Goal: Information Seeking & Learning: Learn about a topic

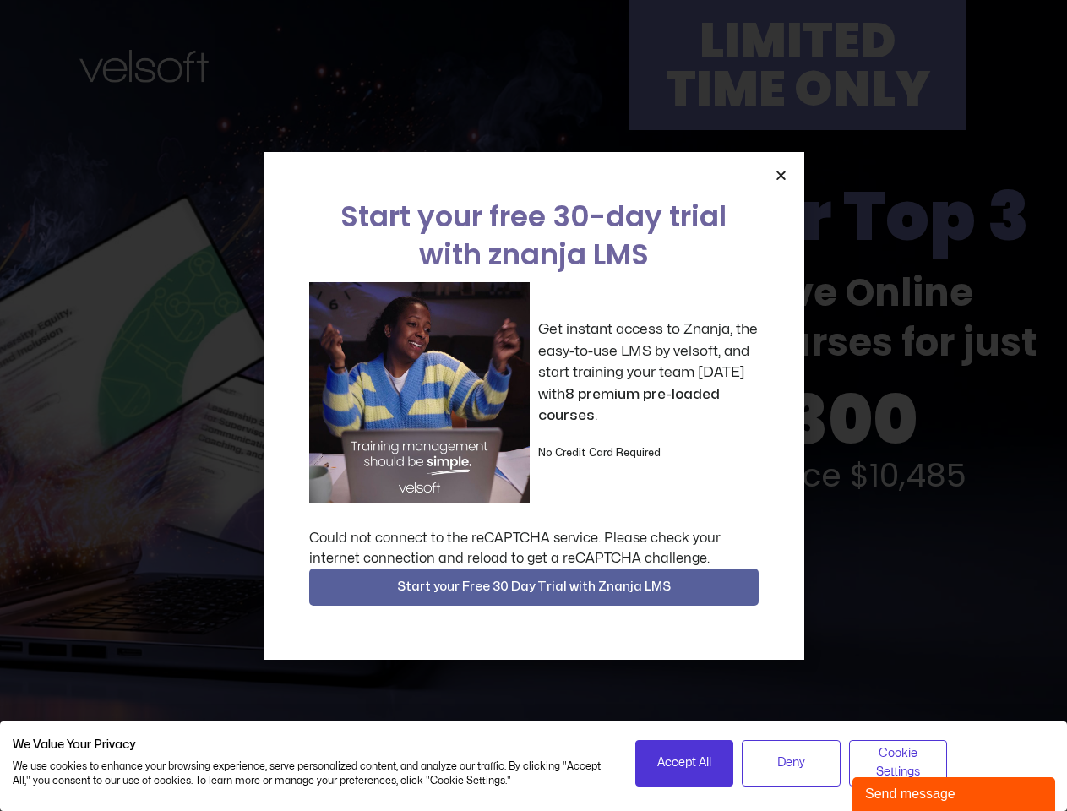
click at [533, 406] on div "Get instant access to Znanja, the easy-to-use LMS by velsoft, and start trainin…" at bounding box center [533, 392] width 449 height 221
click at [781, 175] on icon "Close" at bounding box center [781, 175] width 13 height 13
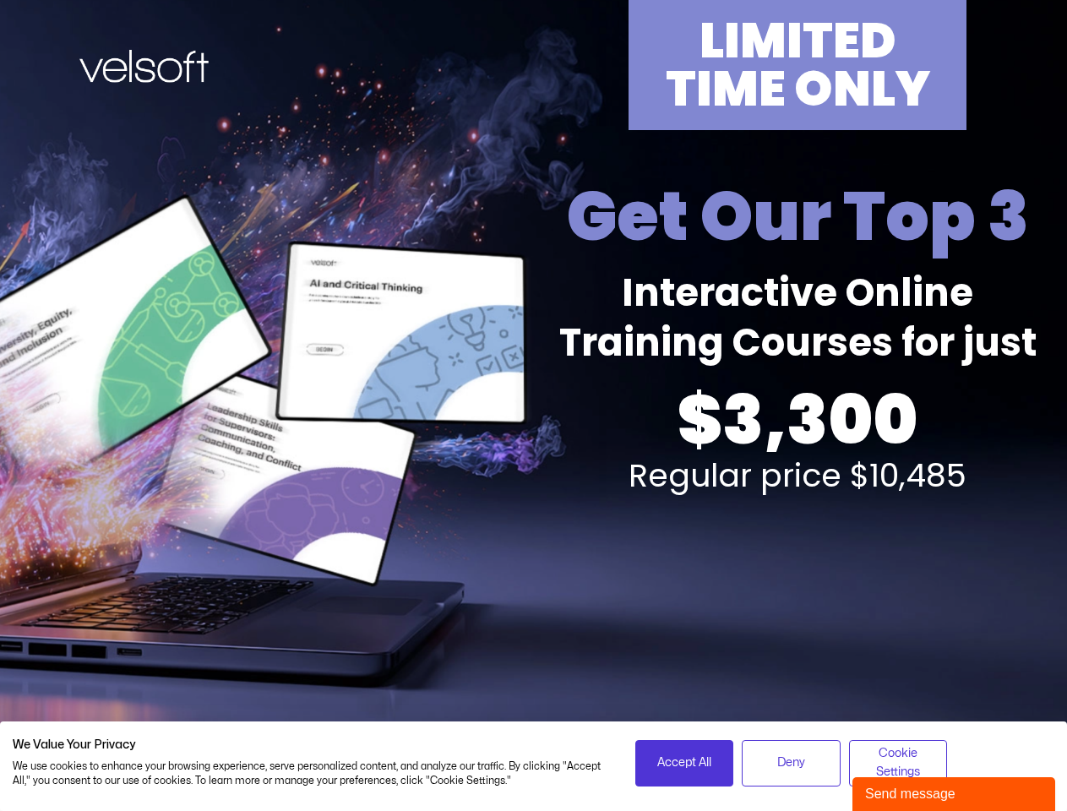
click at [534, 587] on div "LIMITED TIME ONLY Get Our Top 3 Interactive Online Training Courses for just $3…" at bounding box center [534, 373] width 1048 height 746
click at [684, 763] on span "Accept All" at bounding box center [684, 763] width 54 height 19
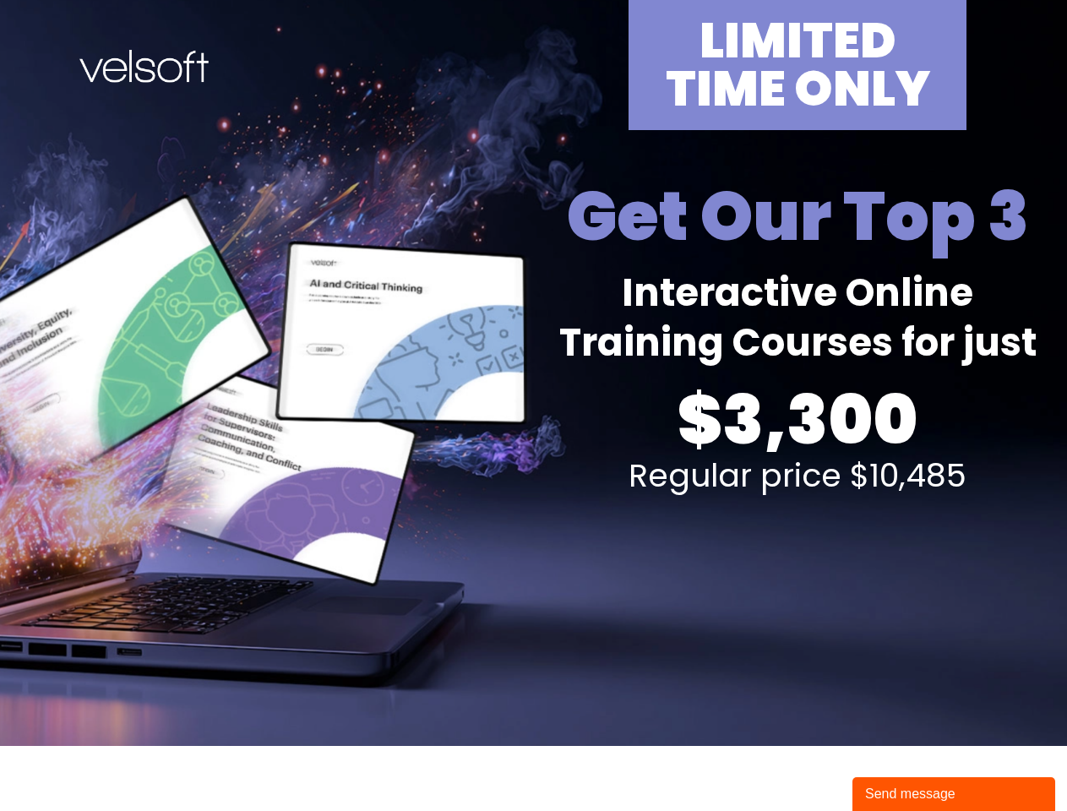
click at [954, 794] on div "Send message" at bounding box center [953, 794] width 177 height 20
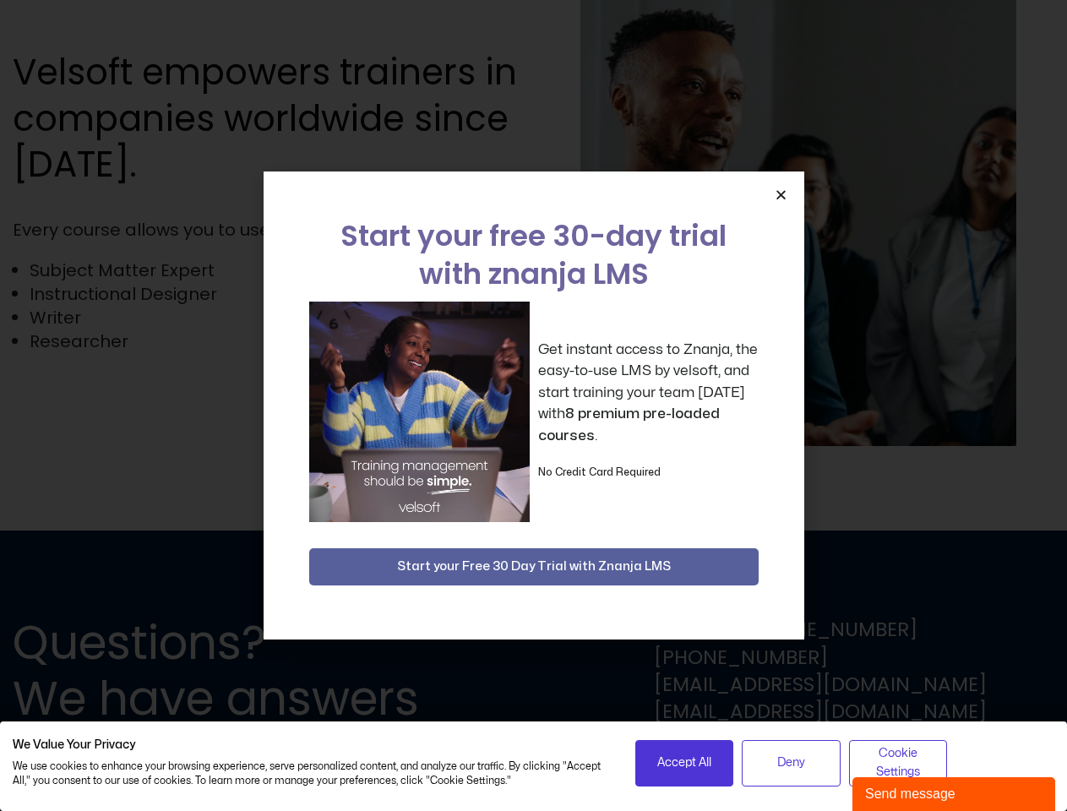
click at [533, 406] on div "Get instant access to Znanja, the easy-to-use LMS by velsoft, and start trainin…" at bounding box center [533, 412] width 449 height 221
click at [781, 194] on icon "Close" at bounding box center [781, 194] width 13 height 13
click at [684, 763] on span "Accept All" at bounding box center [684, 763] width 54 height 19
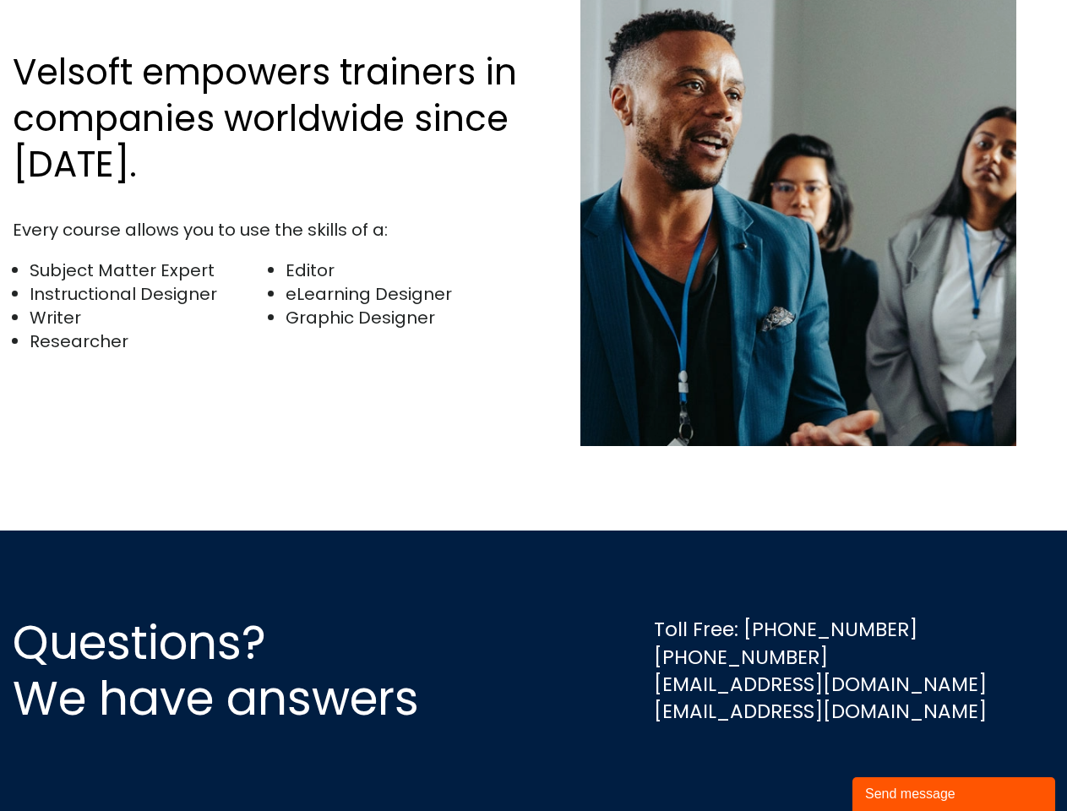
click at [898, 763] on div "Questions? We have answers Toll Free: [PHONE_NUMBER] [PHONE_NUMBER] [EMAIL_ADDR…" at bounding box center [533, 671] width 1067 height 280
click at [954, 794] on div "Send message" at bounding box center [953, 794] width 177 height 20
